Goal: Task Accomplishment & Management: Manage account settings

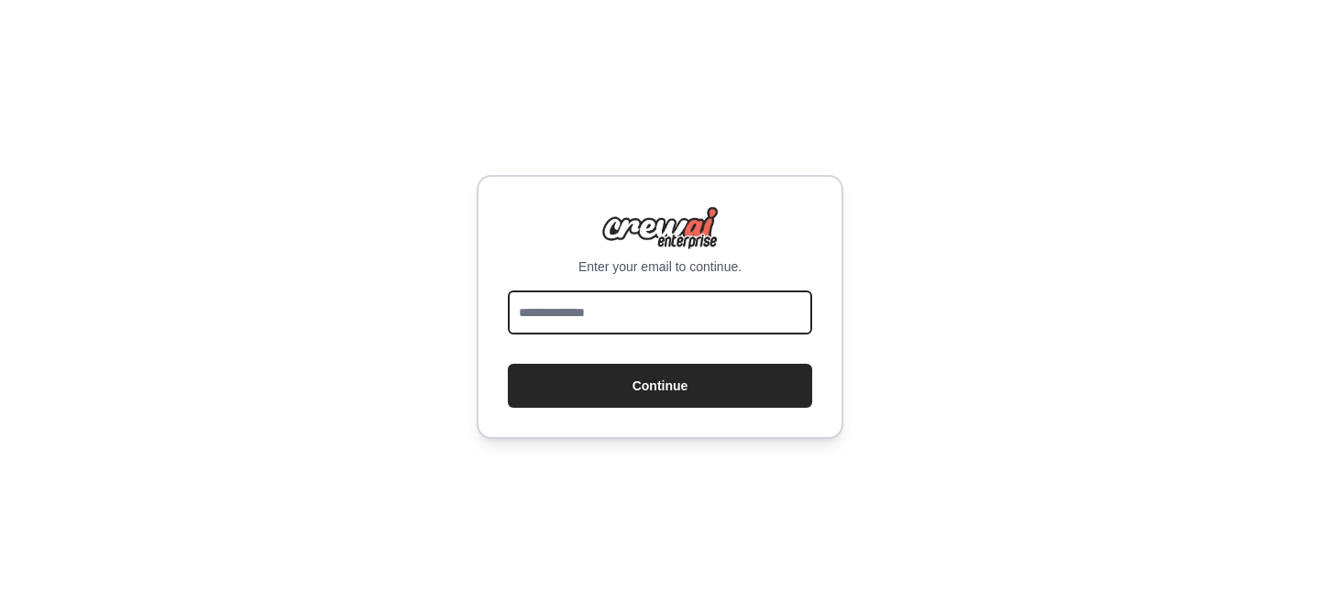
click at [581, 312] on input "email" at bounding box center [660, 313] width 304 height 44
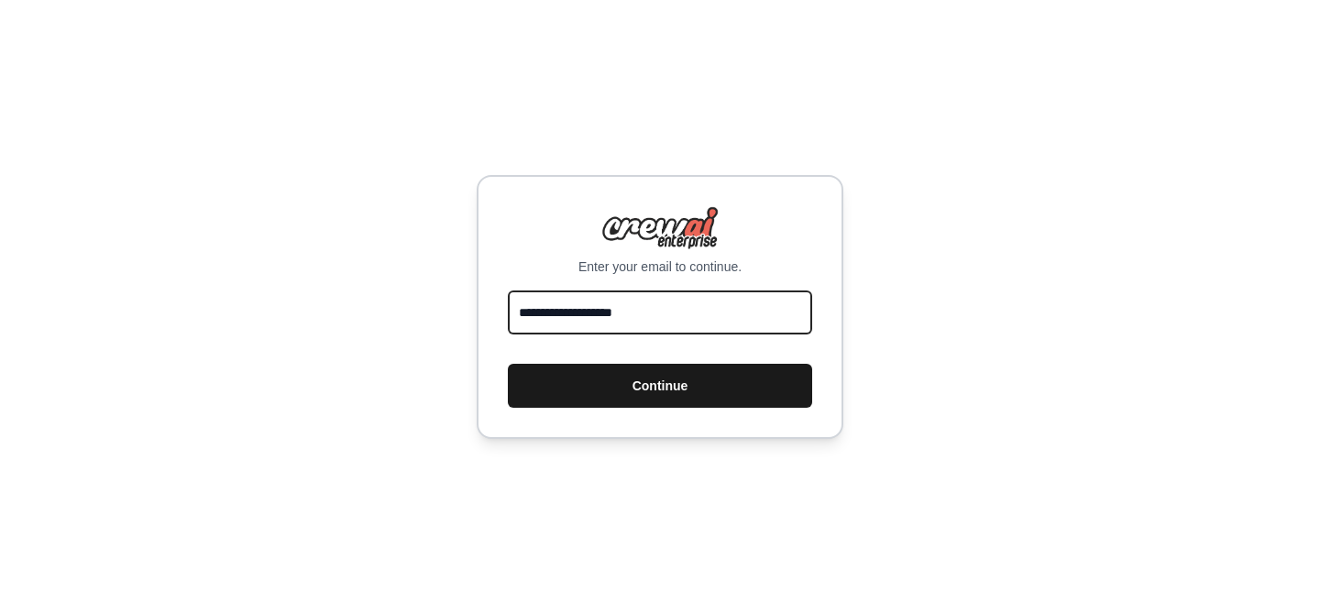
type input "**********"
click at [610, 378] on button "Continue" at bounding box center [660, 386] width 304 height 44
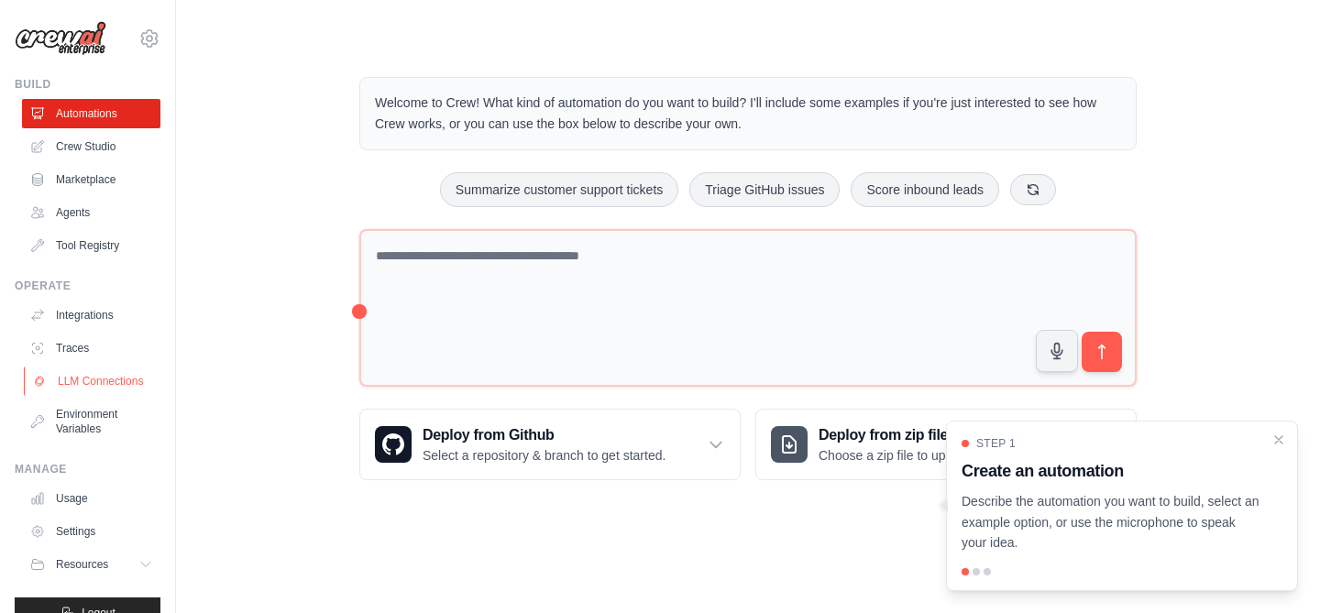
scroll to position [30, 0]
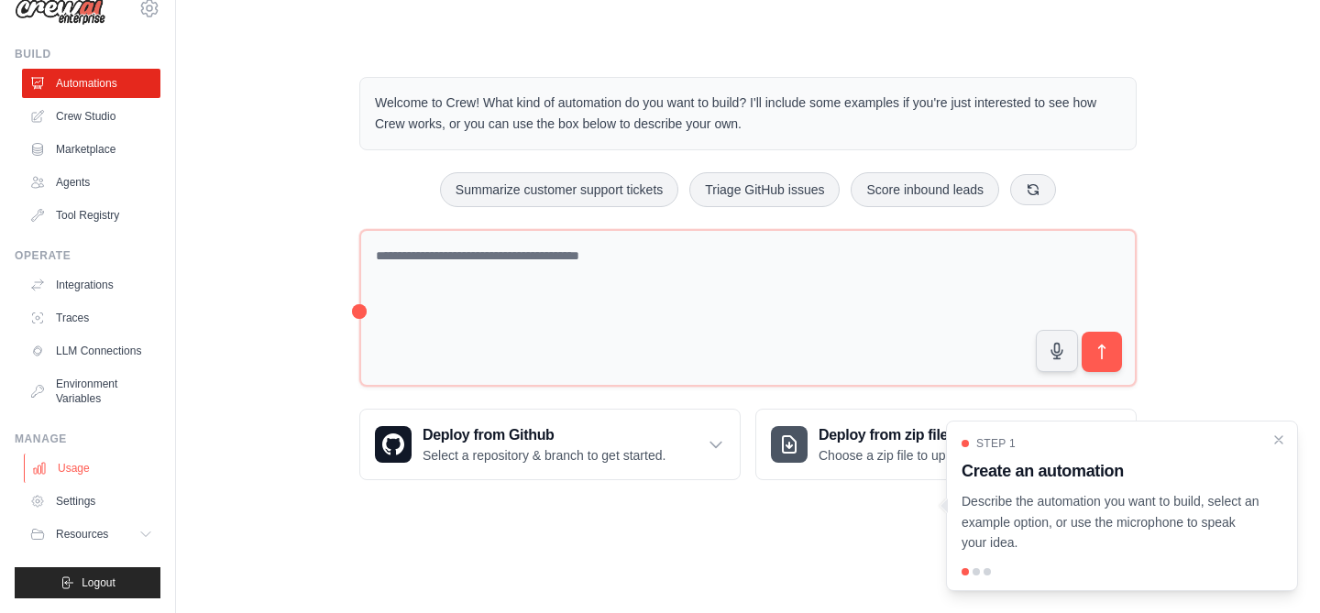
click at [74, 469] on link "Usage" at bounding box center [93, 468] width 138 height 29
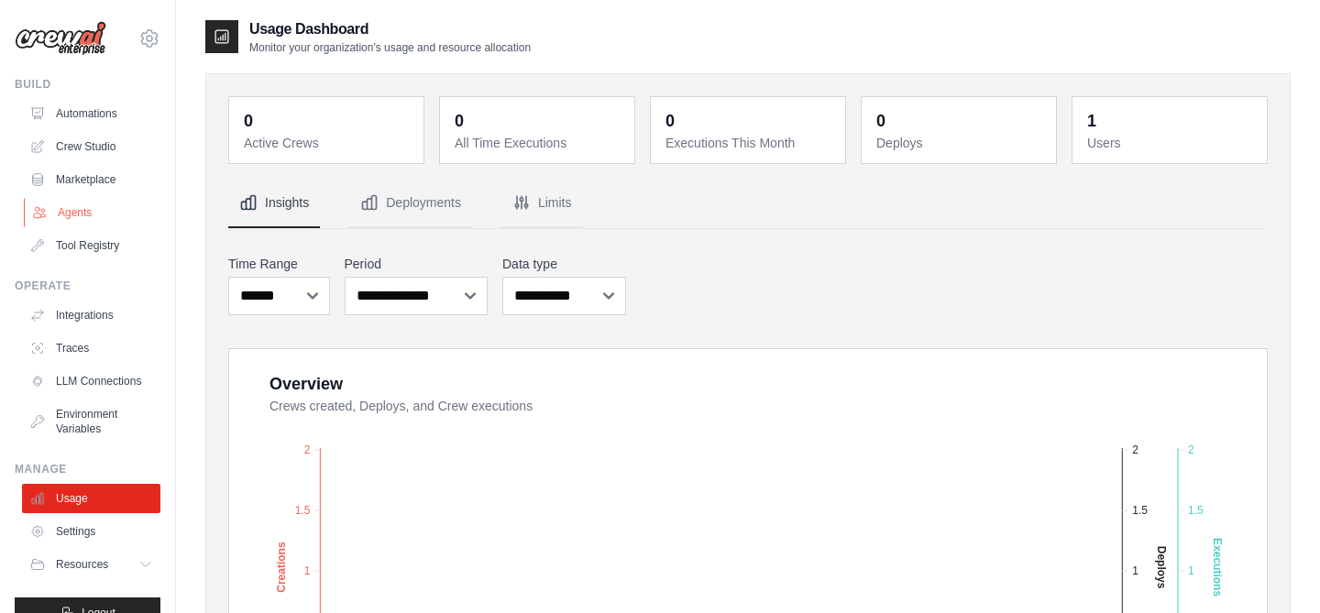
click at [81, 209] on link "Agents" at bounding box center [93, 212] width 138 height 29
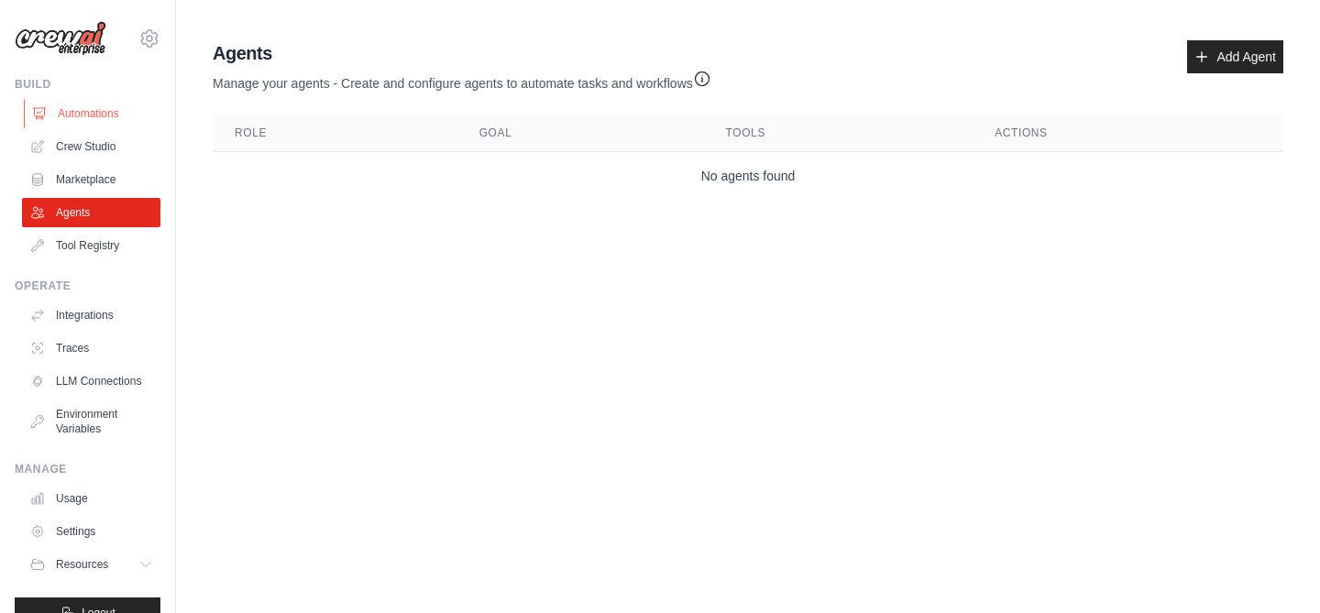
click at [72, 118] on link "Automations" at bounding box center [93, 113] width 138 height 29
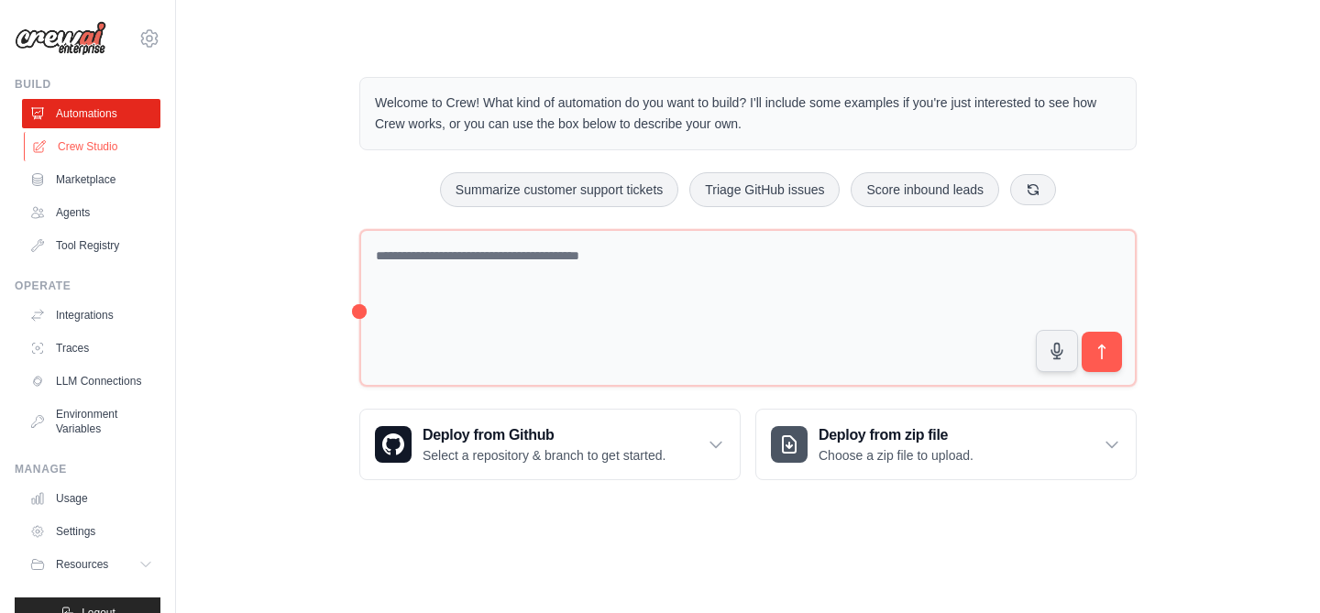
click at [89, 153] on link "Crew Studio" at bounding box center [93, 146] width 138 height 29
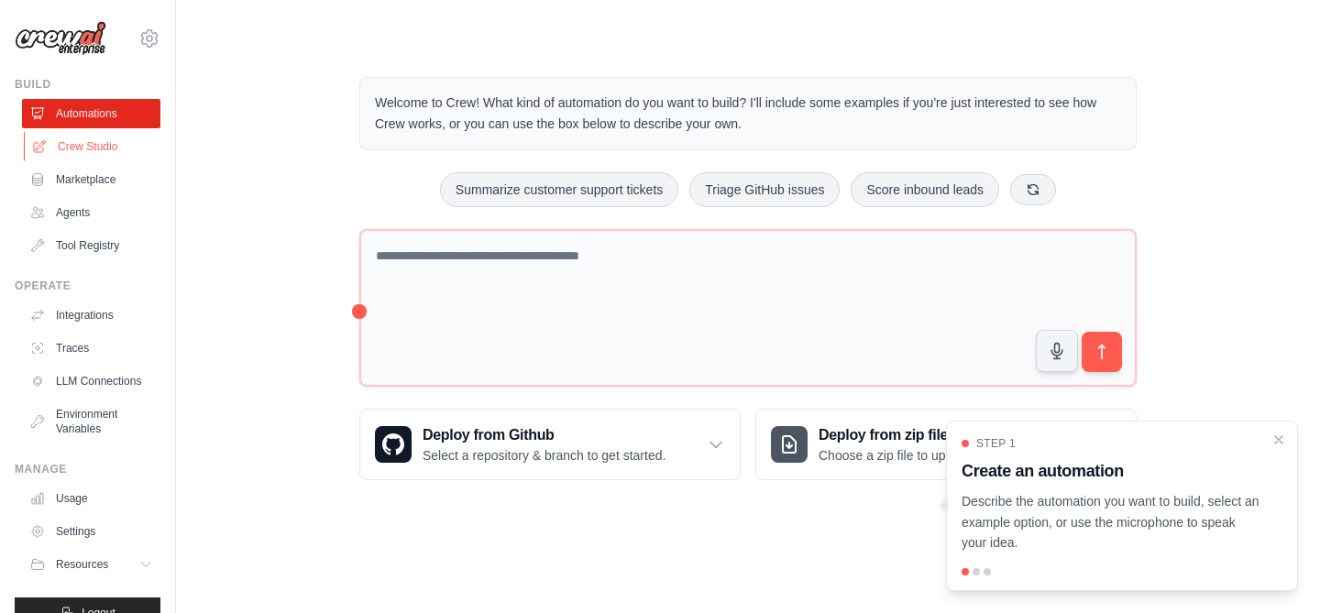
click at [81, 160] on link "Crew Studio" at bounding box center [93, 146] width 138 height 29
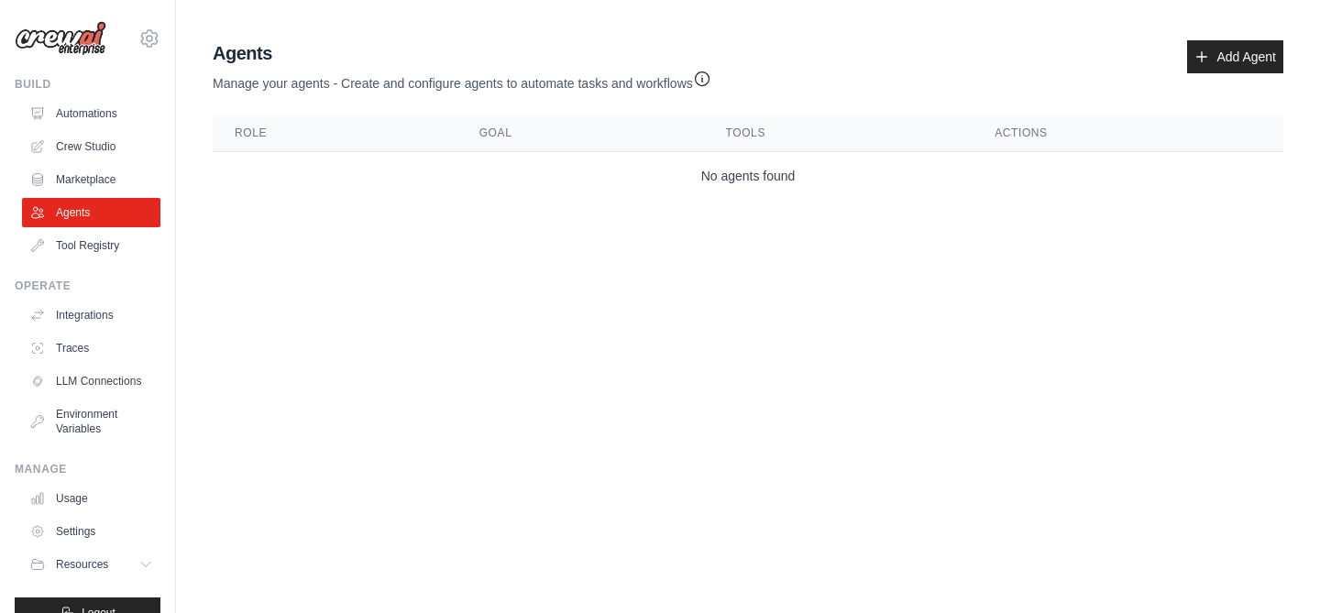
click at [578, 258] on body "[EMAIL_ADDRESS][DOMAIN_NAME] Settings Build Automations Crew Studio" at bounding box center [660, 306] width 1320 height 613
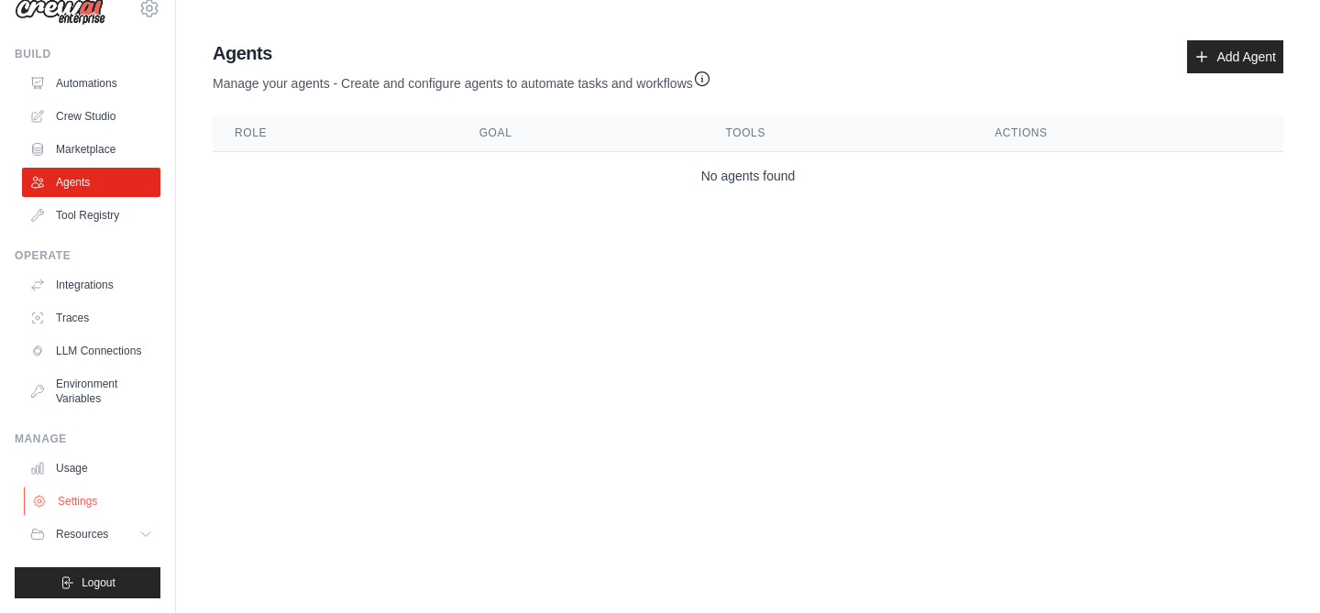
click at [81, 500] on link "Settings" at bounding box center [93, 501] width 138 height 29
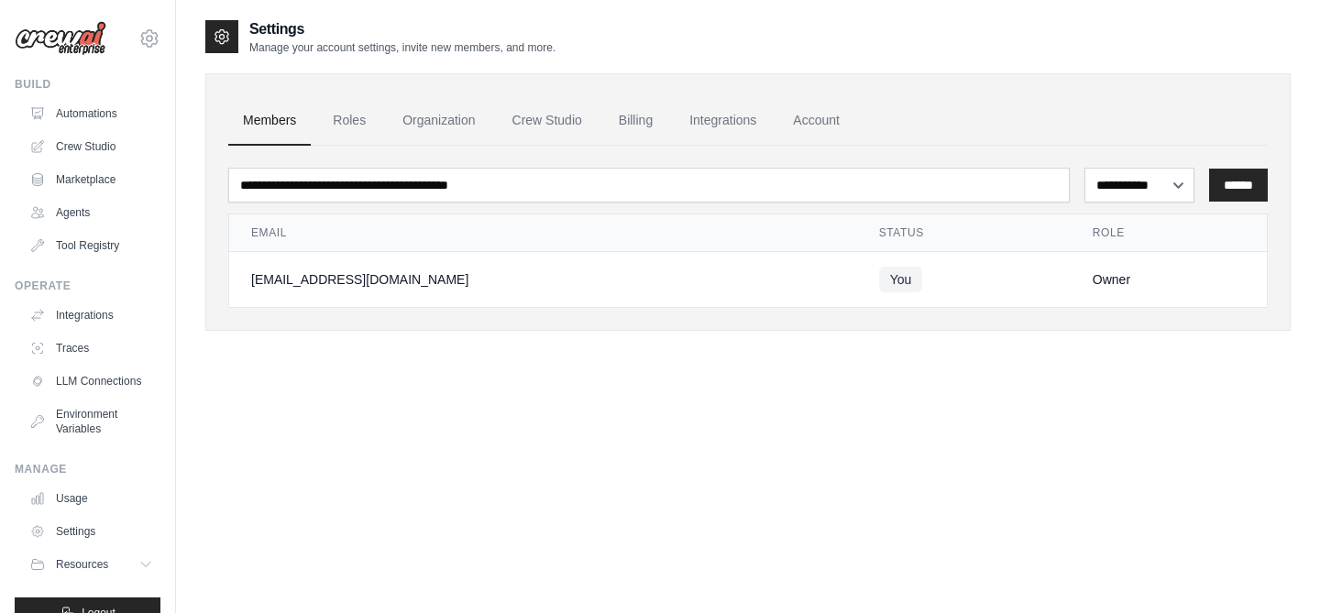
click at [1071, 296] on td "Owner" at bounding box center [1169, 280] width 196 height 56
click at [447, 119] on link "Organization" at bounding box center [439, 120] width 102 height 49
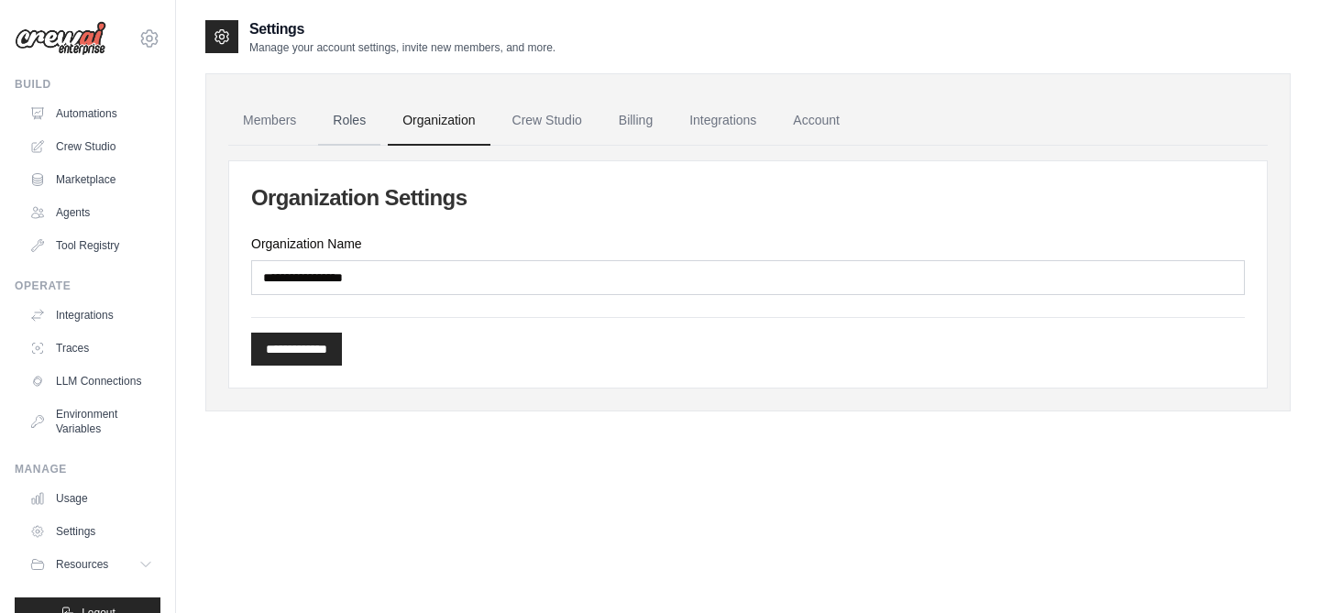
click at [362, 121] on link "Roles" at bounding box center [349, 120] width 62 height 49
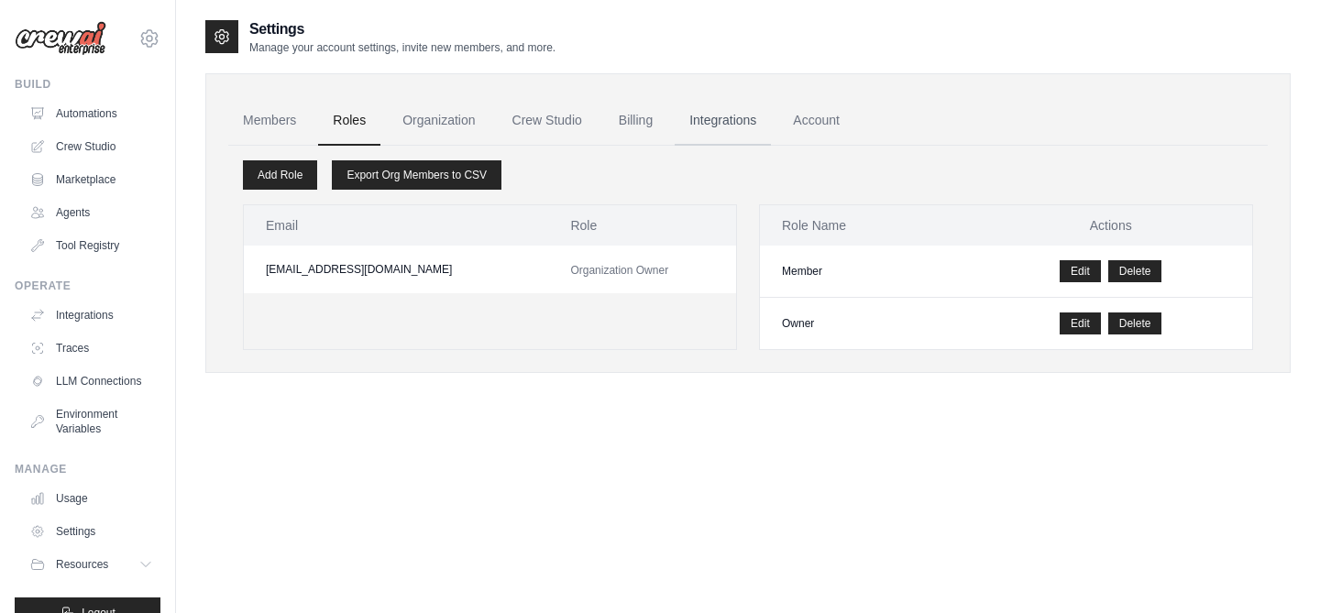
click at [744, 112] on link "Integrations" at bounding box center [723, 120] width 96 height 49
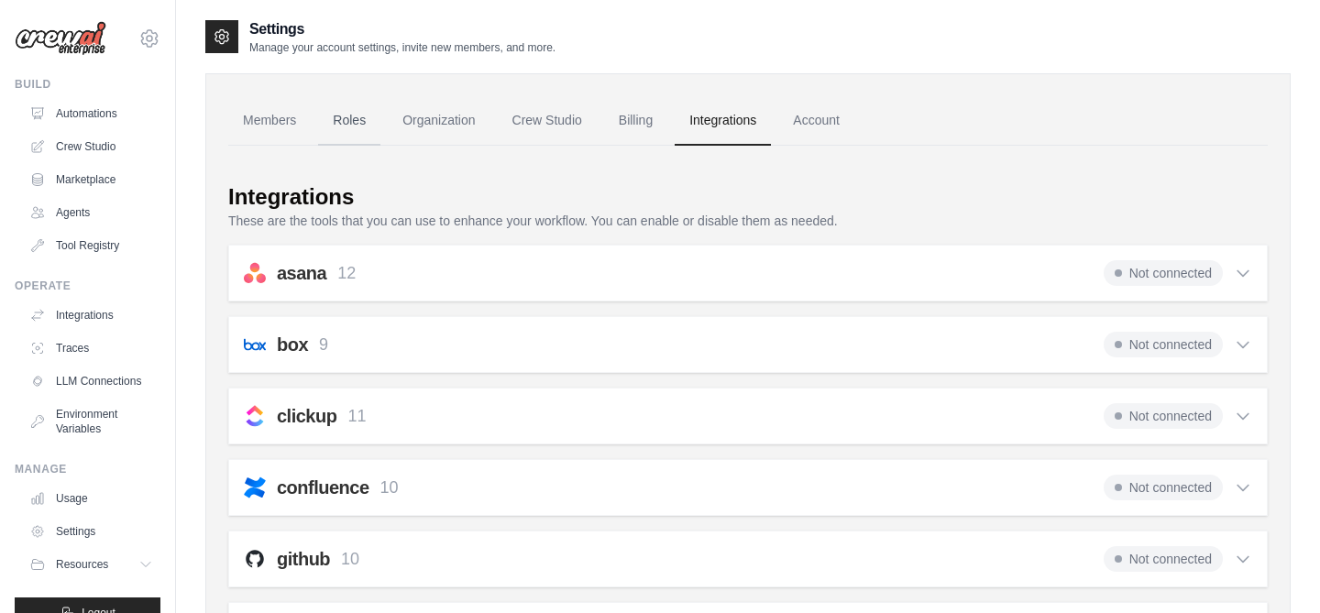
click at [340, 118] on link "Roles" at bounding box center [349, 120] width 62 height 49
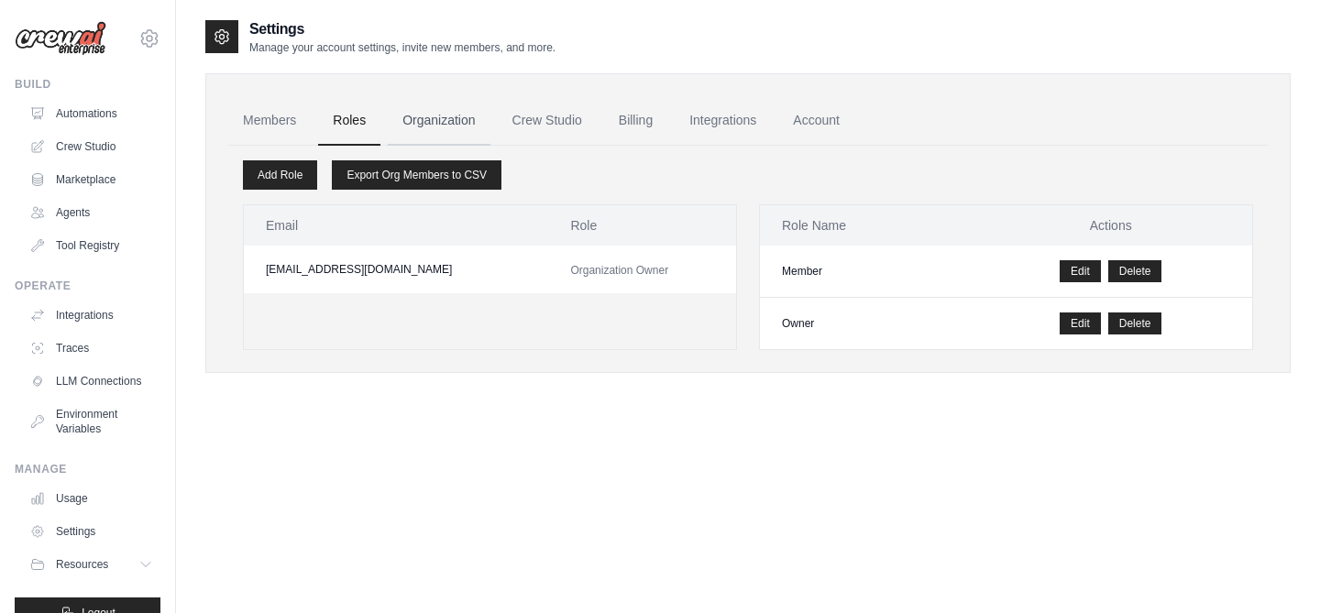
click at [436, 123] on link "Organization" at bounding box center [439, 120] width 102 height 49
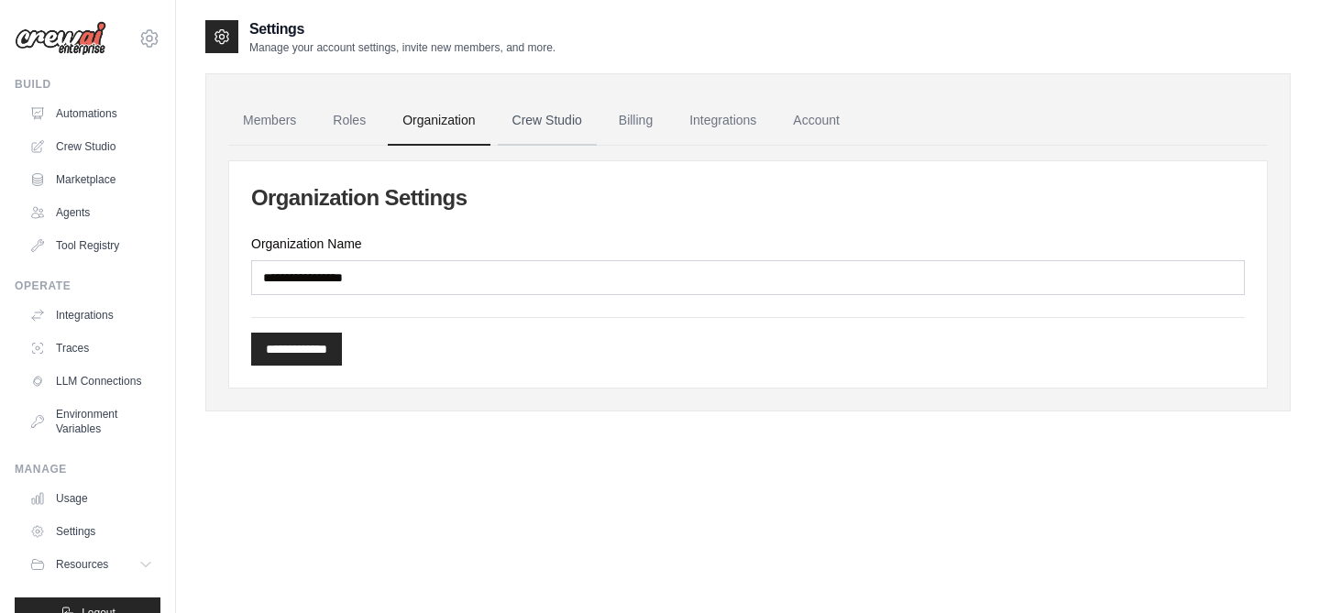
click at [540, 134] on link "Crew Studio" at bounding box center [547, 120] width 99 height 49
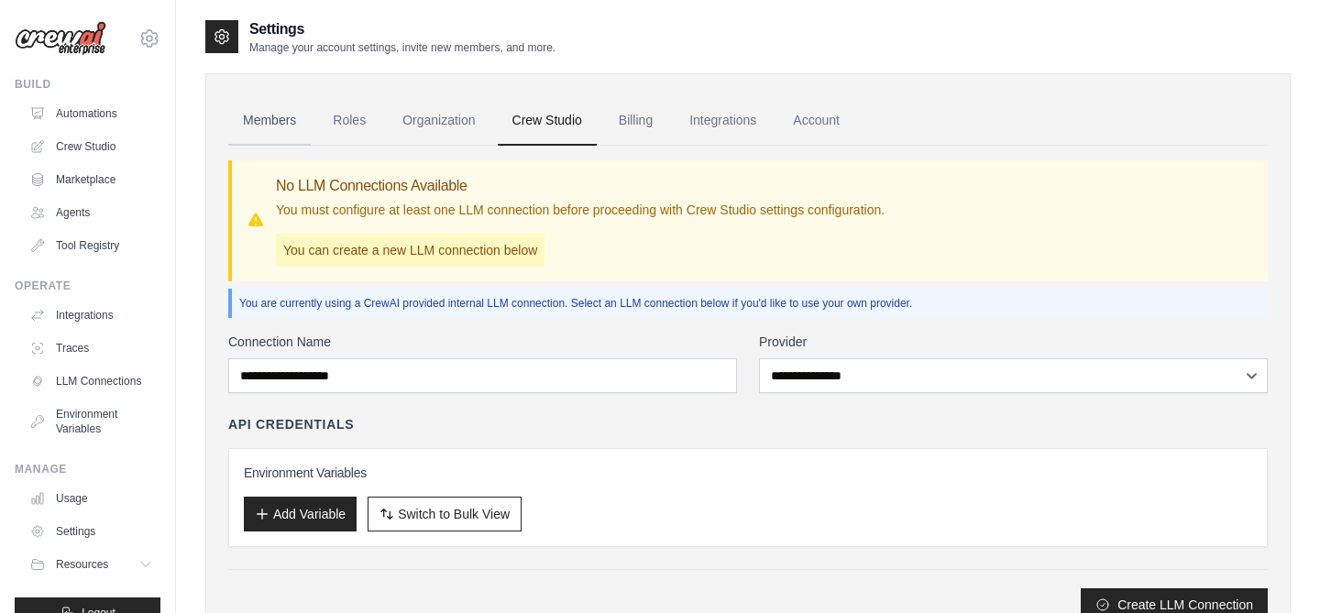
click at [258, 123] on link "Members" at bounding box center [269, 120] width 82 height 49
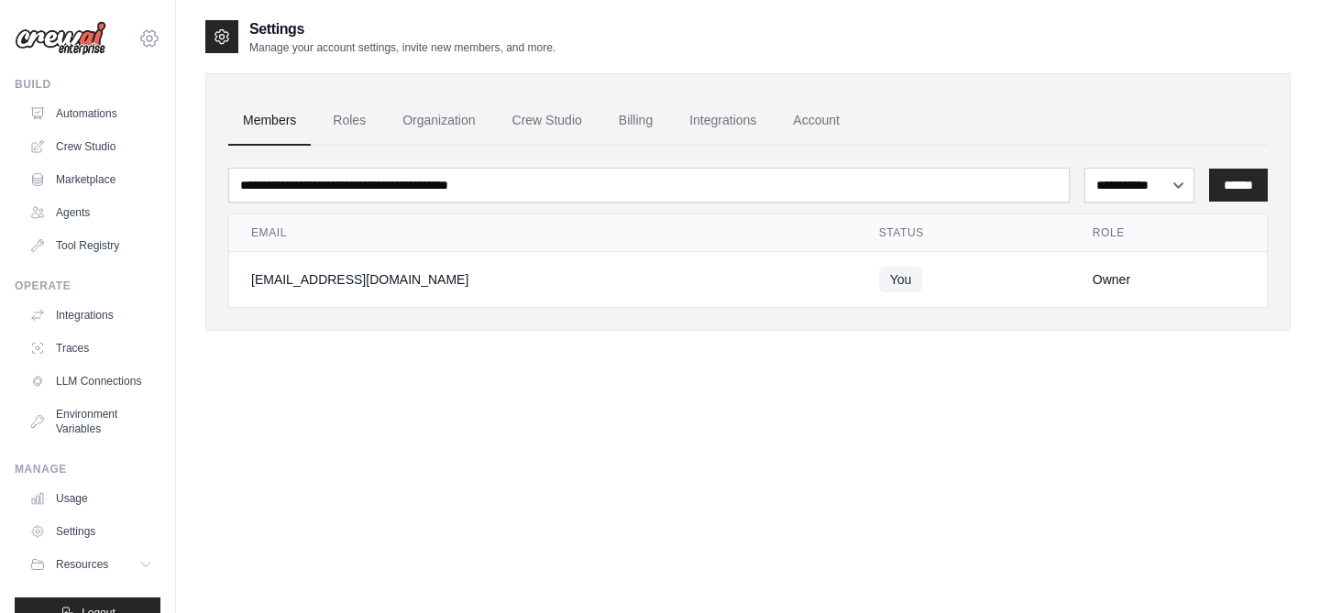
click at [146, 42] on icon at bounding box center [149, 38] width 22 height 22
click at [131, 122] on link "Settings" at bounding box center [149, 123] width 161 height 33
click at [1093, 282] on div "Owner" at bounding box center [1169, 279] width 152 height 18
click at [341, 115] on link "Roles" at bounding box center [349, 120] width 62 height 49
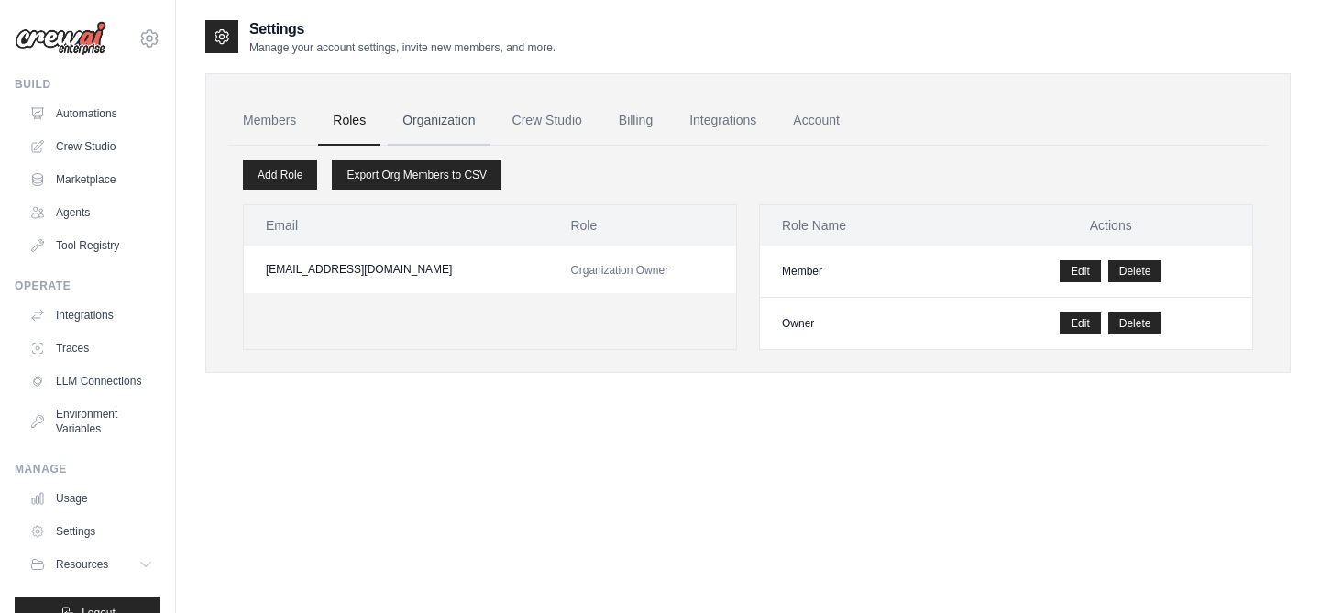
click at [437, 117] on link "Organization" at bounding box center [439, 120] width 102 height 49
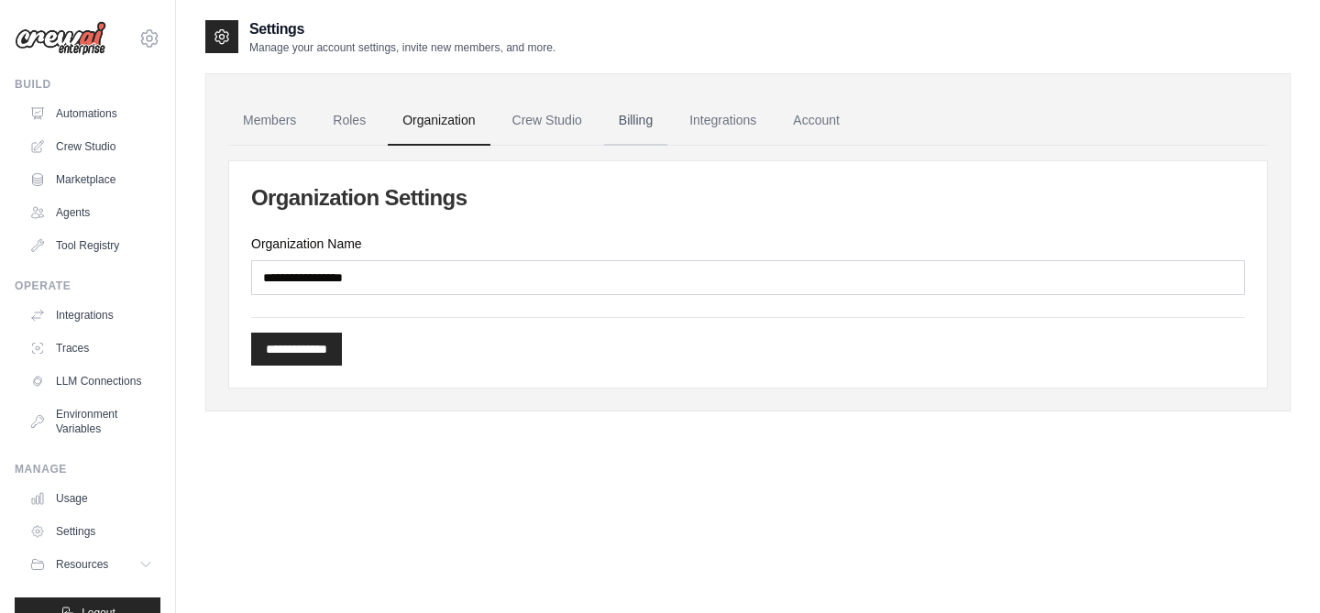
click at [637, 129] on link "Billing" at bounding box center [635, 120] width 63 height 49
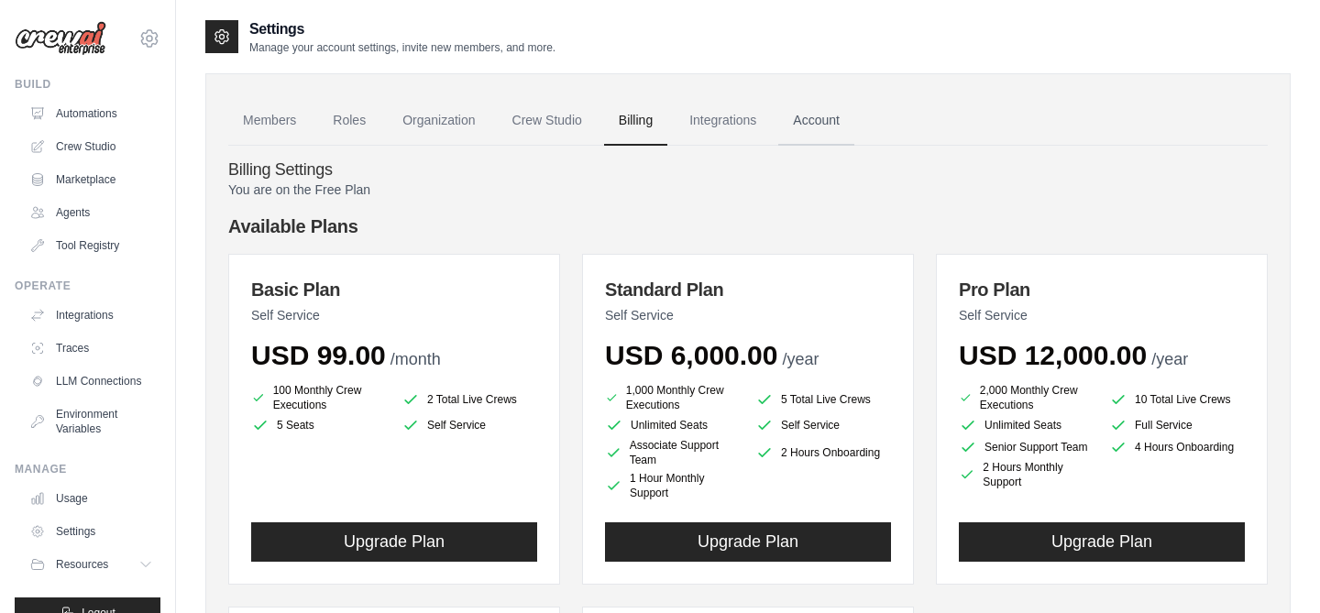
click at [810, 123] on link "Account" at bounding box center [816, 120] width 76 height 49
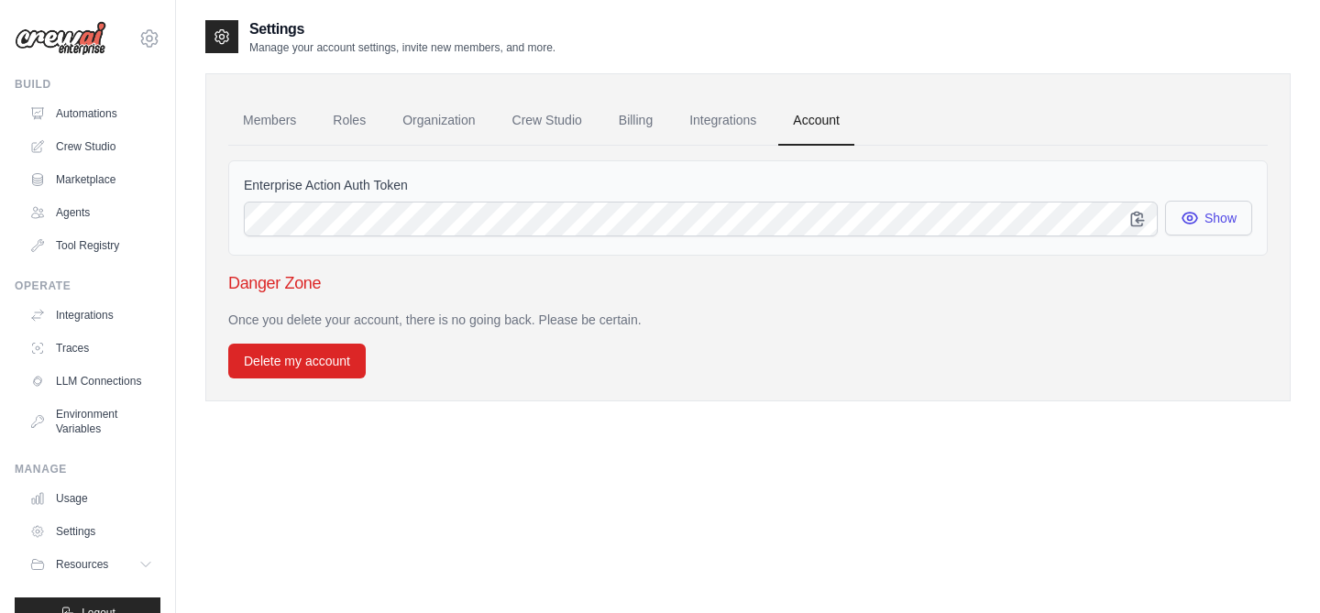
click at [1204, 219] on button "Show" at bounding box center [1208, 218] width 87 height 35
click at [87, 110] on link "Automations" at bounding box center [93, 113] width 138 height 29
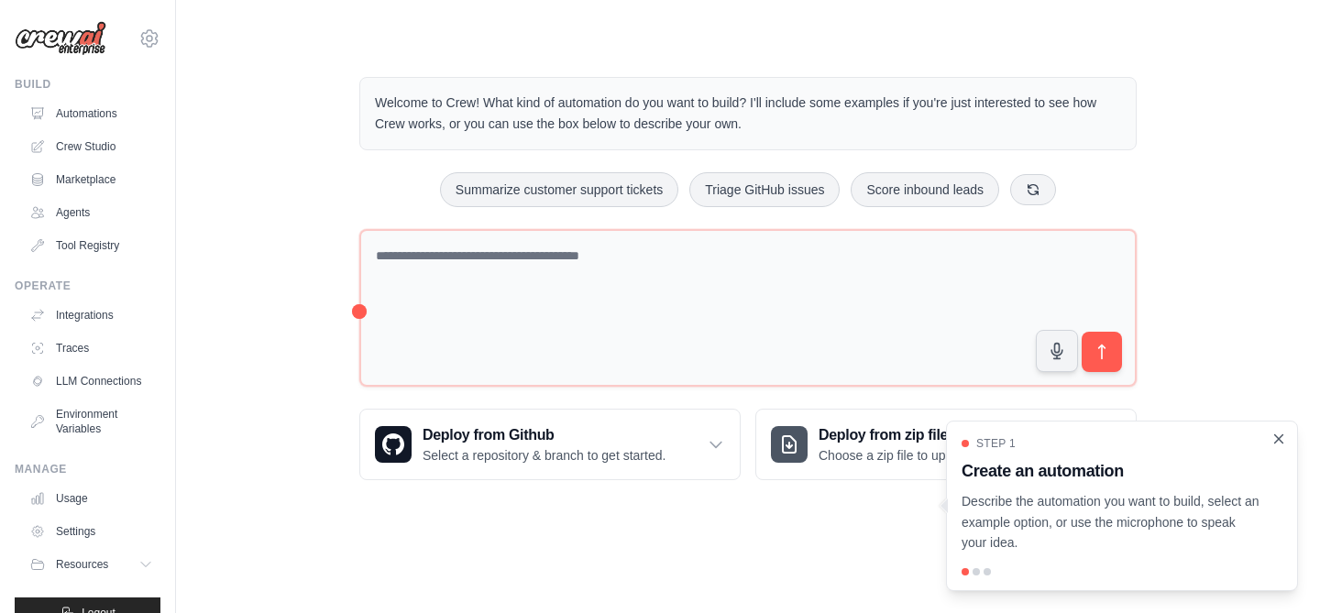
click at [1276, 435] on icon "Close walkthrough" at bounding box center [1278, 439] width 16 height 16
